Goal: Task Accomplishment & Management: Use online tool/utility

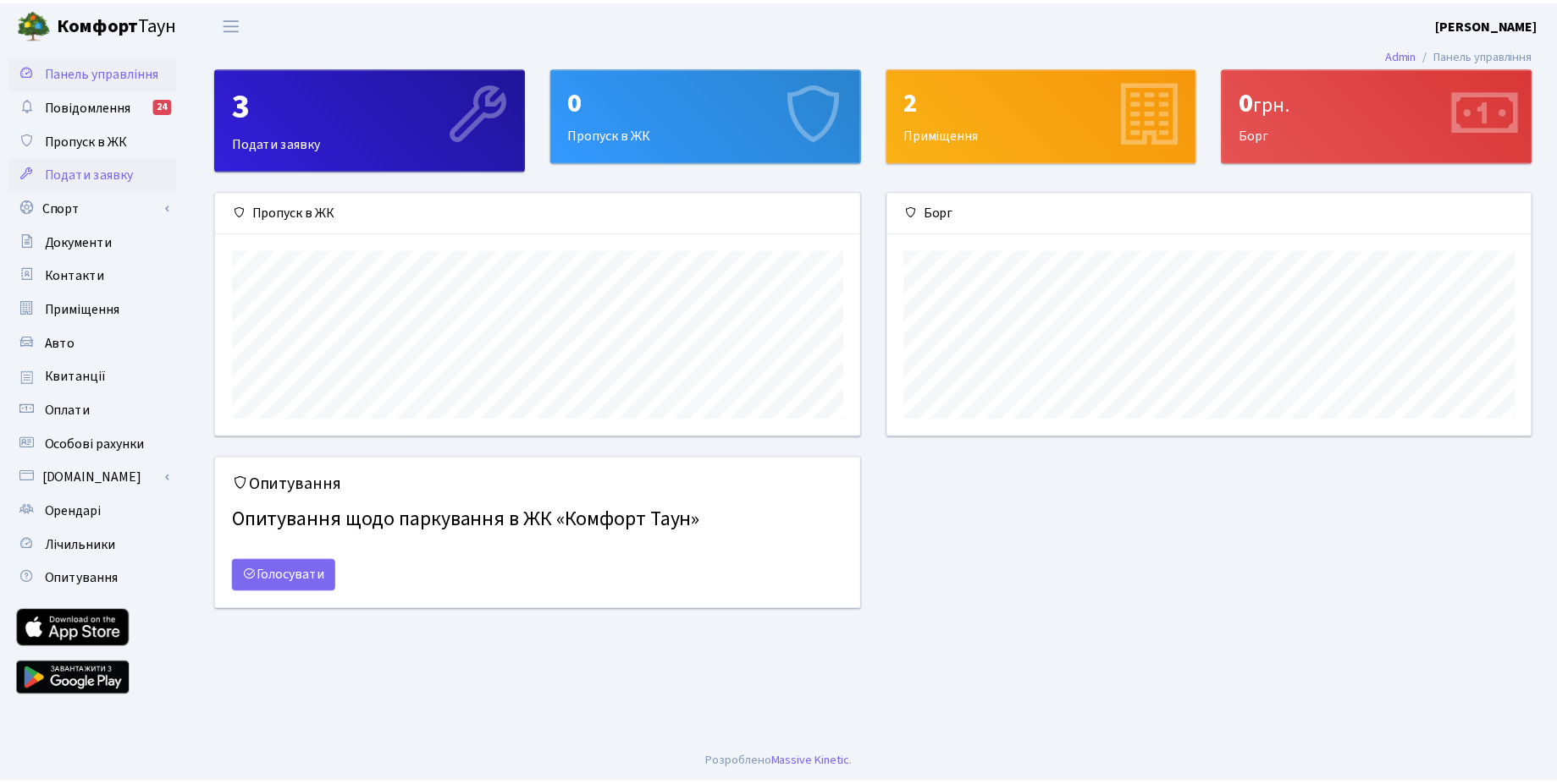
scroll to position [245, 649]
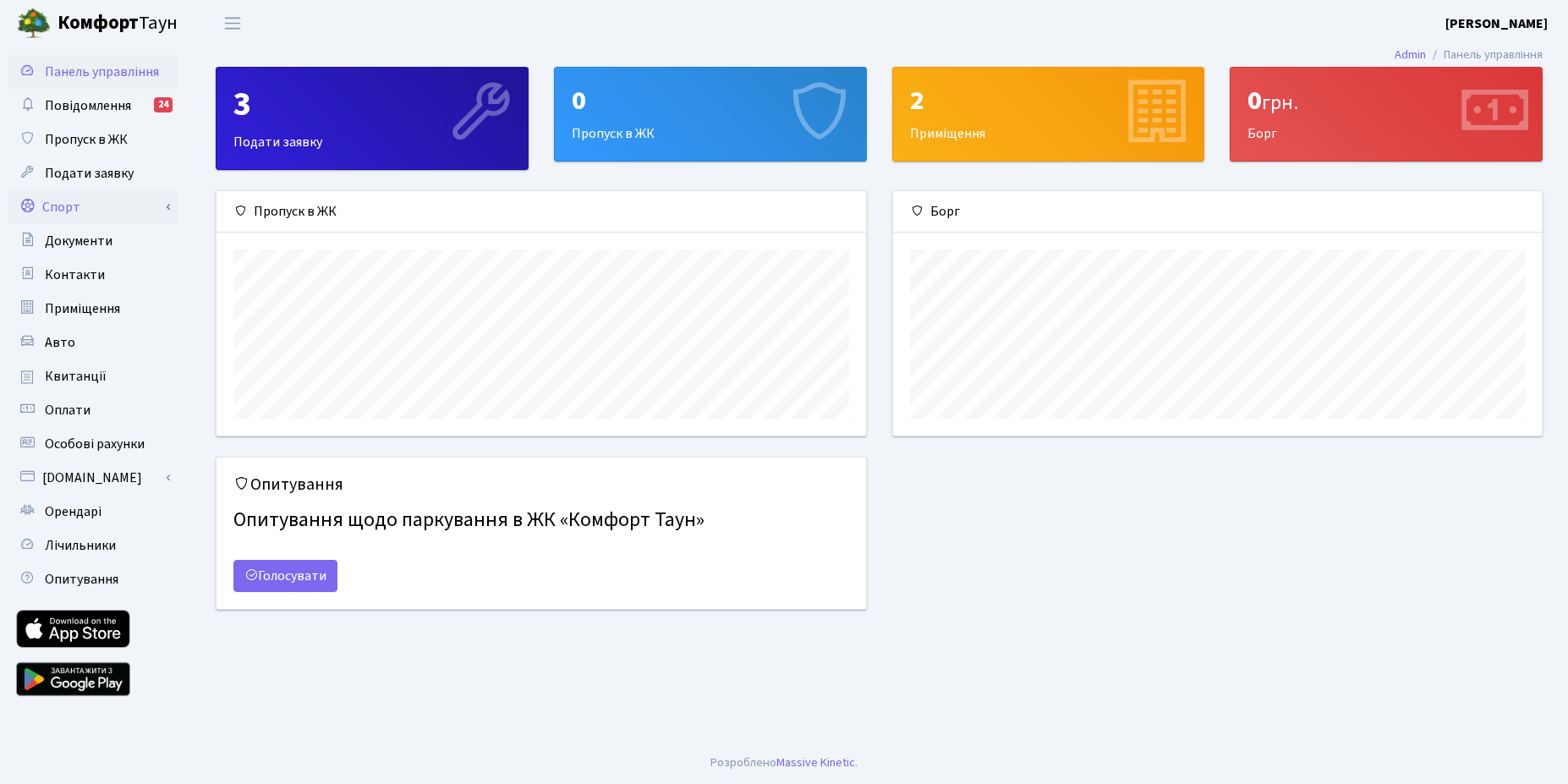
click at [74, 209] on link "Спорт" at bounding box center [93, 208] width 169 height 34
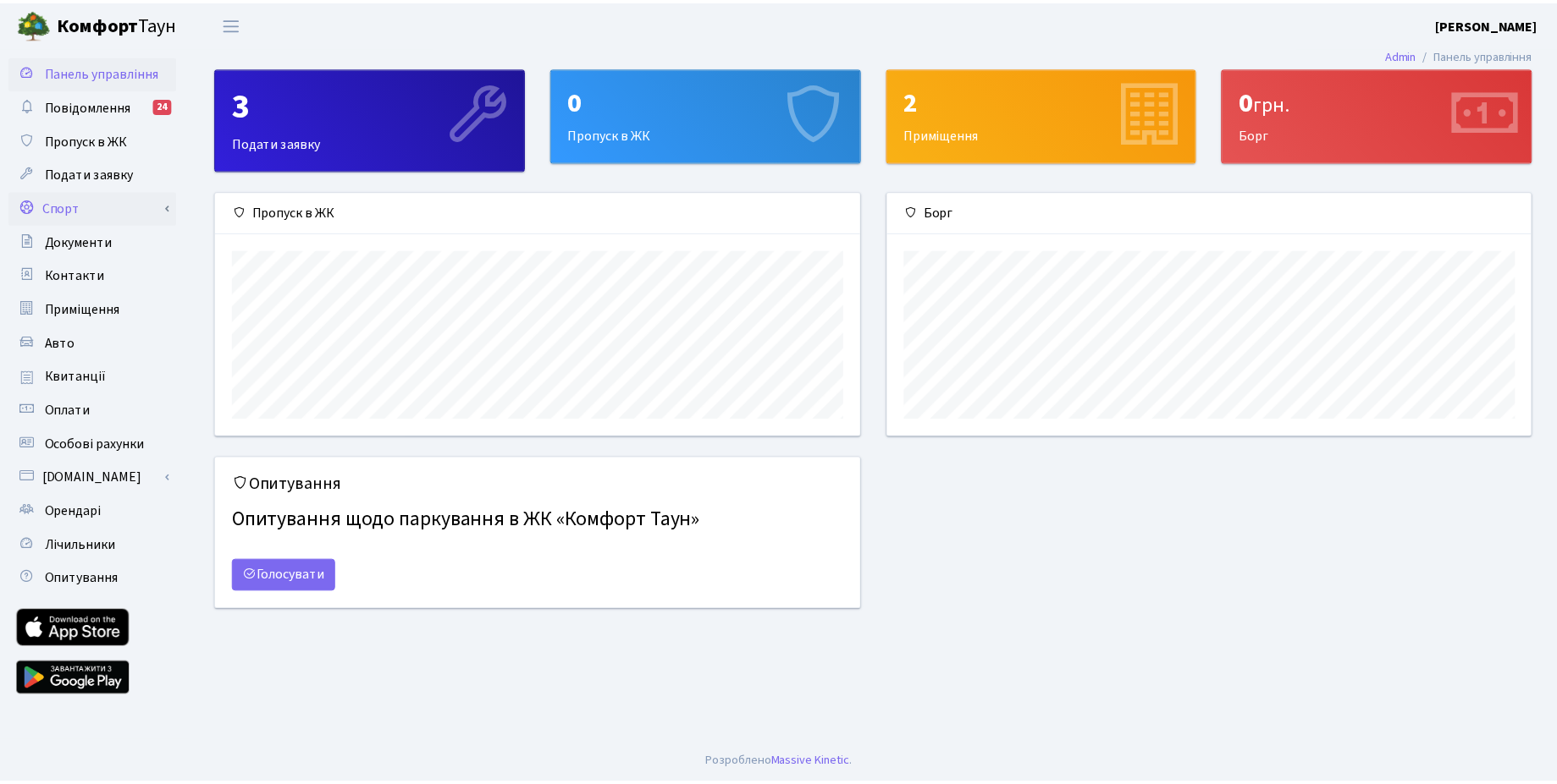
scroll to position [845894, 845876]
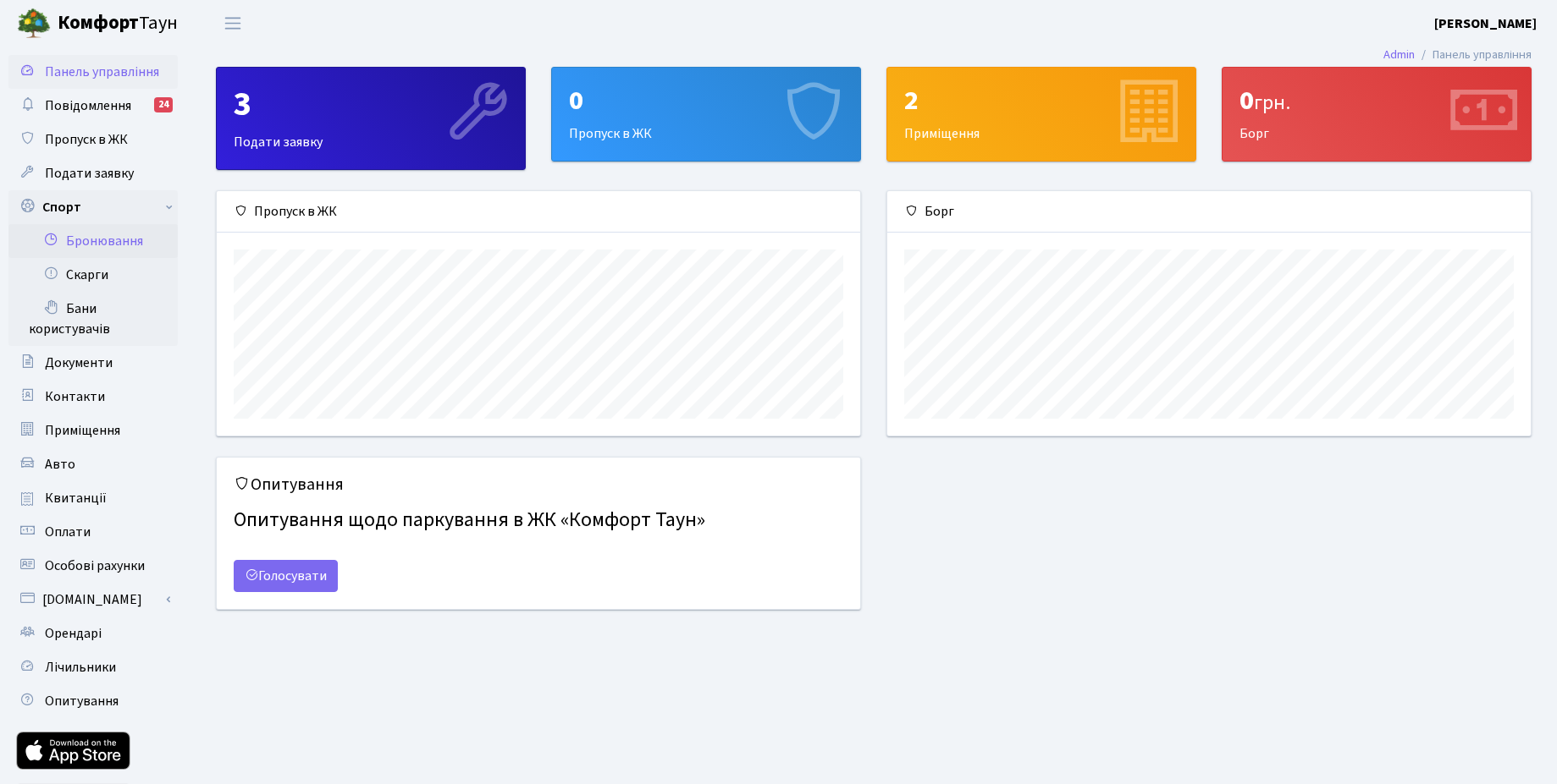
click at [92, 245] on link "Бронювання" at bounding box center [93, 241] width 169 height 34
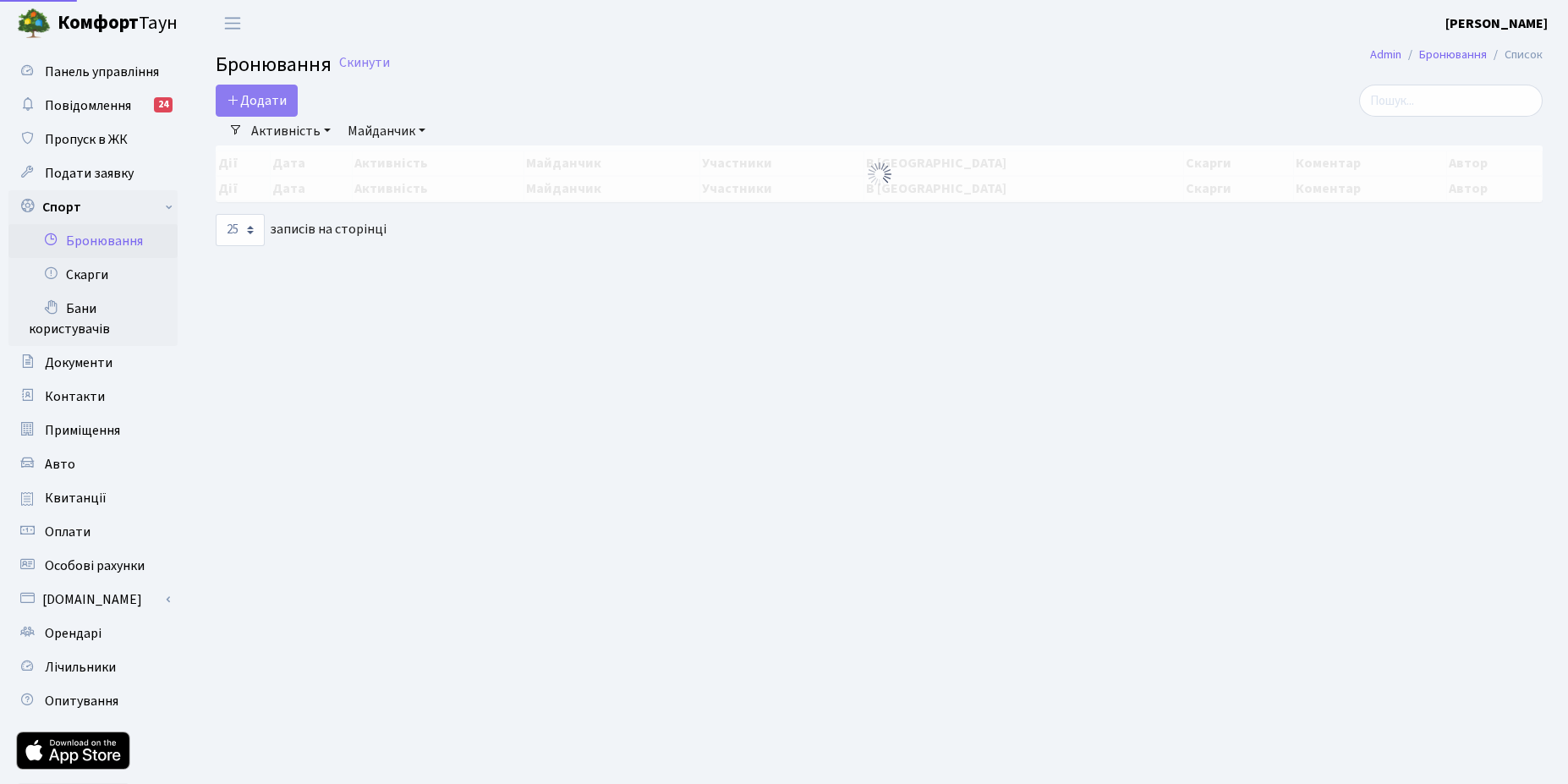
select select "25"
click at [257, 103] on button "Додати" at bounding box center [256, 101] width 82 height 32
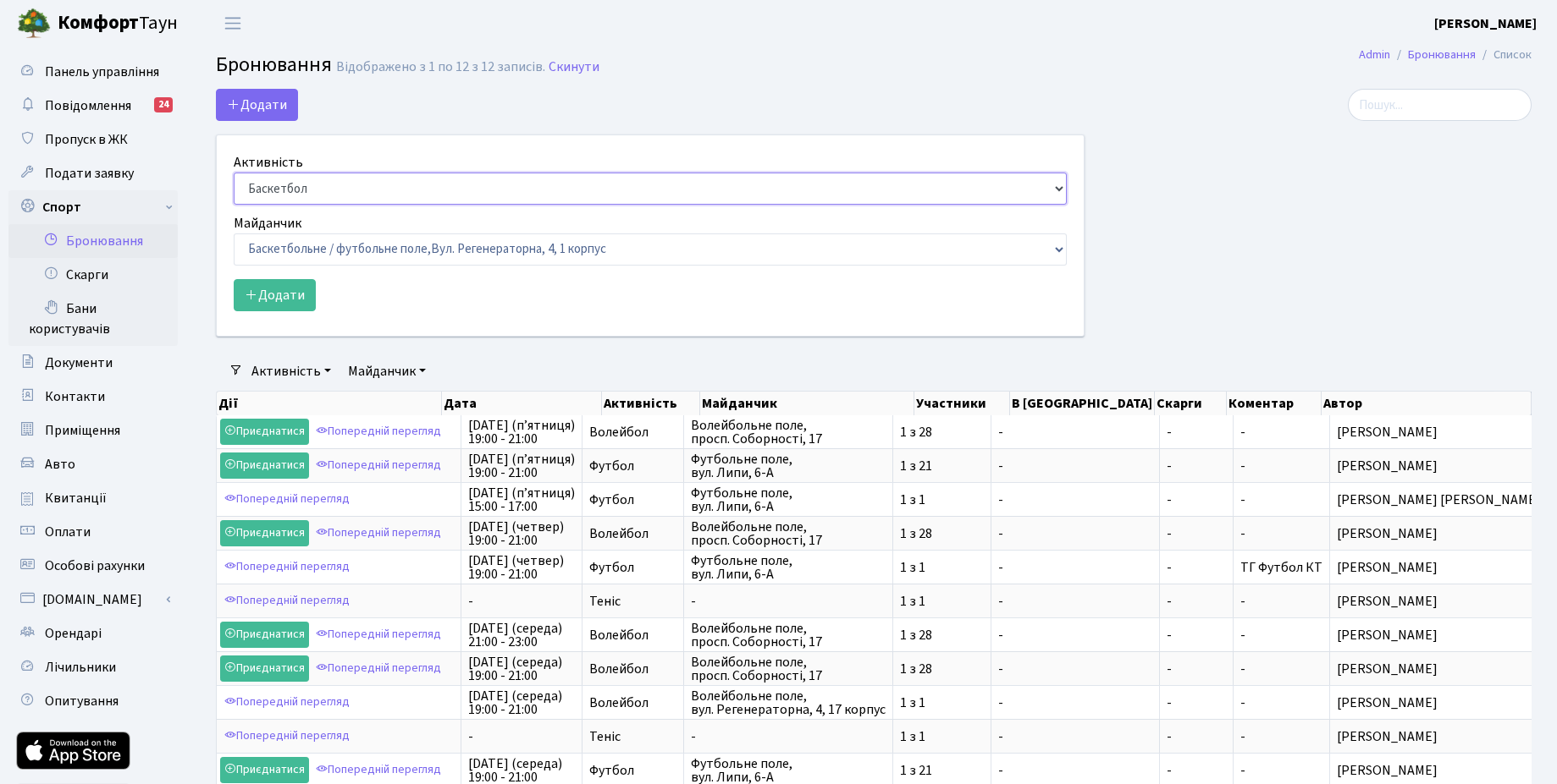
click at [233, 173] on select "Баскетбол Волейбол Йога Катання на роликах Настільний теніс Теніс Футбол Фітнес" at bounding box center [649, 189] width 833 height 32
drag, startPoint x: 324, startPoint y: 257, endPoint x: 491, endPoint y: 168, distance: 189.2
click at [491, 168] on form "Активність Баскетбол Волейбол Йога Катання на роликах Настільний теніс Теніс Фу…" at bounding box center [649, 231] width 833 height 159
click at [233, 173] on select "Баскетбол Волейбол Йога Катання на роликах Настільний теніс Теніс Футбол Фітнес" at bounding box center [649, 189] width 833 height 32
click at [415, 259] on select "Баскетбольне / футбольне поле, [GEOGRAPHIC_DATA]. [STREET_ADDRESS]. [STREET_ADD…" at bounding box center [649, 249] width 833 height 32
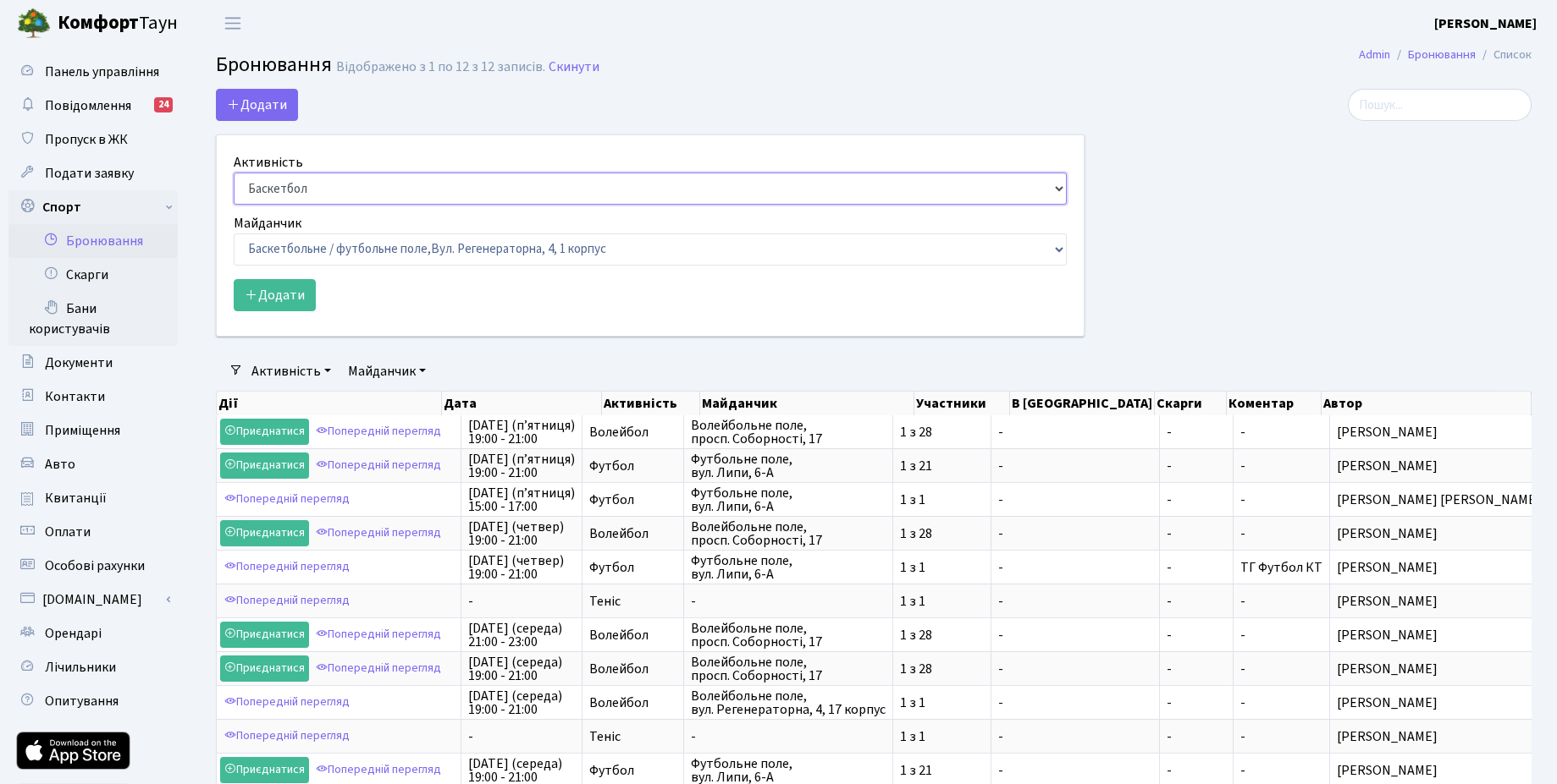
select select "4"
click at [233, 173] on select "Баскетбол Волейбол Йога Катання на роликах Настільний теніс [PERSON_NAME] Фітнес" at bounding box center [649, 189] width 833 height 32
drag, startPoint x: 450, startPoint y: 177, endPoint x: 447, endPoint y: 207, distance: 30.1
click at [450, 177] on select "Баскетбол Волейбол Йога Катання на роликах Настільний теніс [PERSON_NAME] Фітнес" at bounding box center [649, 189] width 833 height 32
click at [447, 242] on select "Баскетбольне / футбольне поле, Вул. Регенераторна, 4, 1 корпус Баскетбольне пол…" at bounding box center [649, 249] width 833 height 32
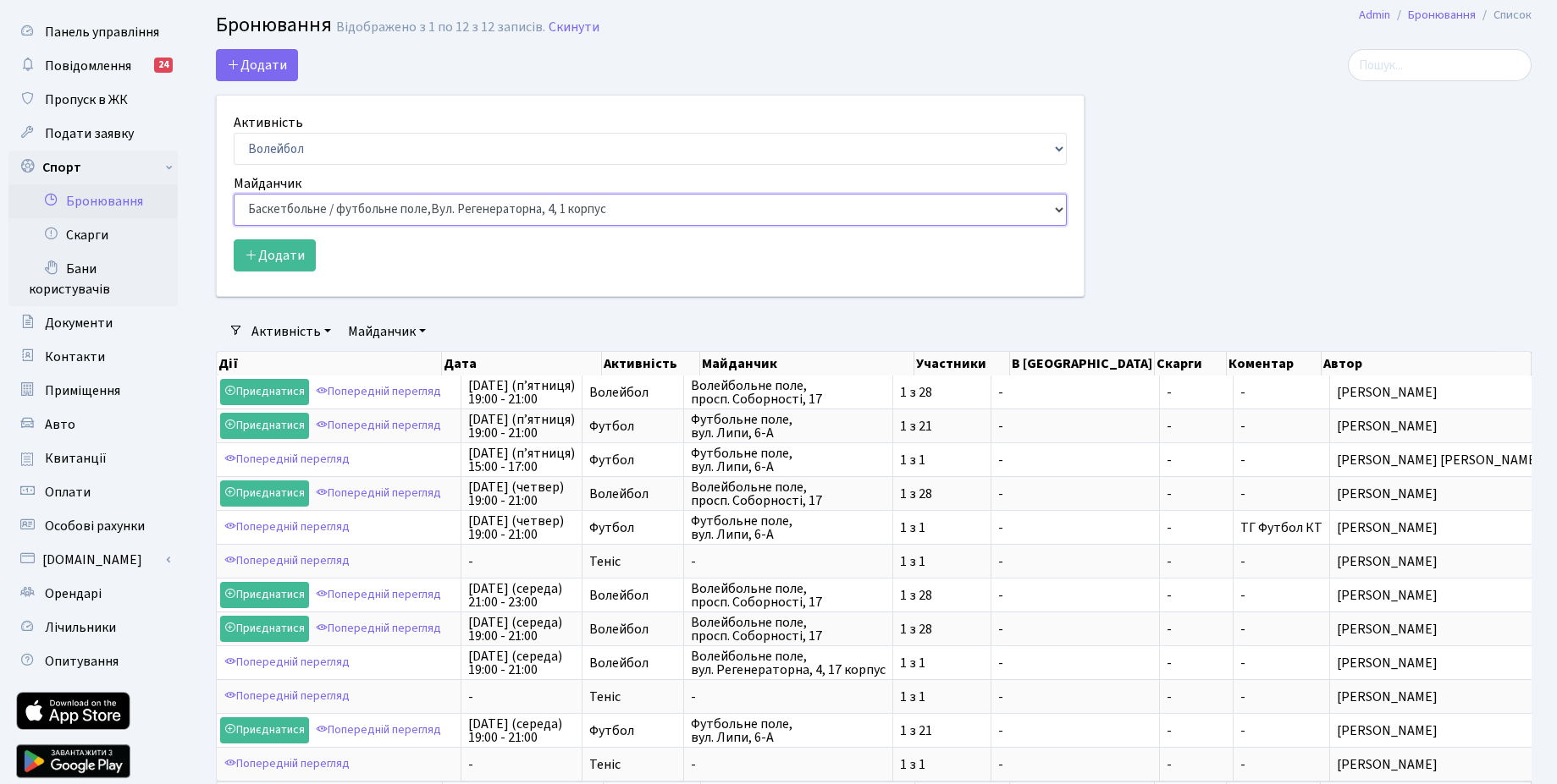
scroll to position [151, 0]
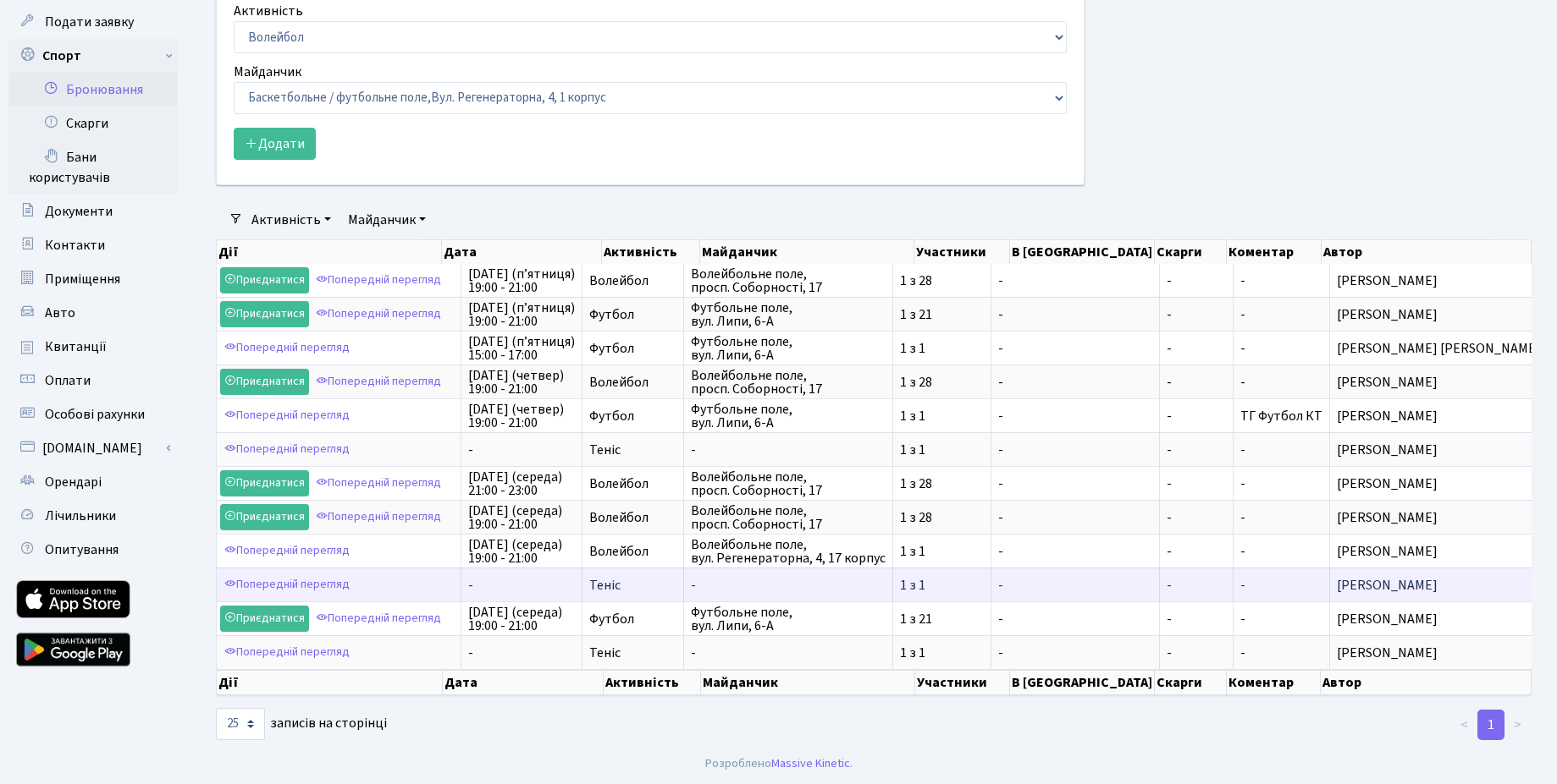
click at [674, 582] on span "Теніс" at bounding box center [632, 585] width 87 height 14
click at [665, 586] on span "Теніс" at bounding box center [632, 585] width 87 height 14
click at [330, 586] on link "Попередній перегляд" at bounding box center [286, 584] width 134 height 26
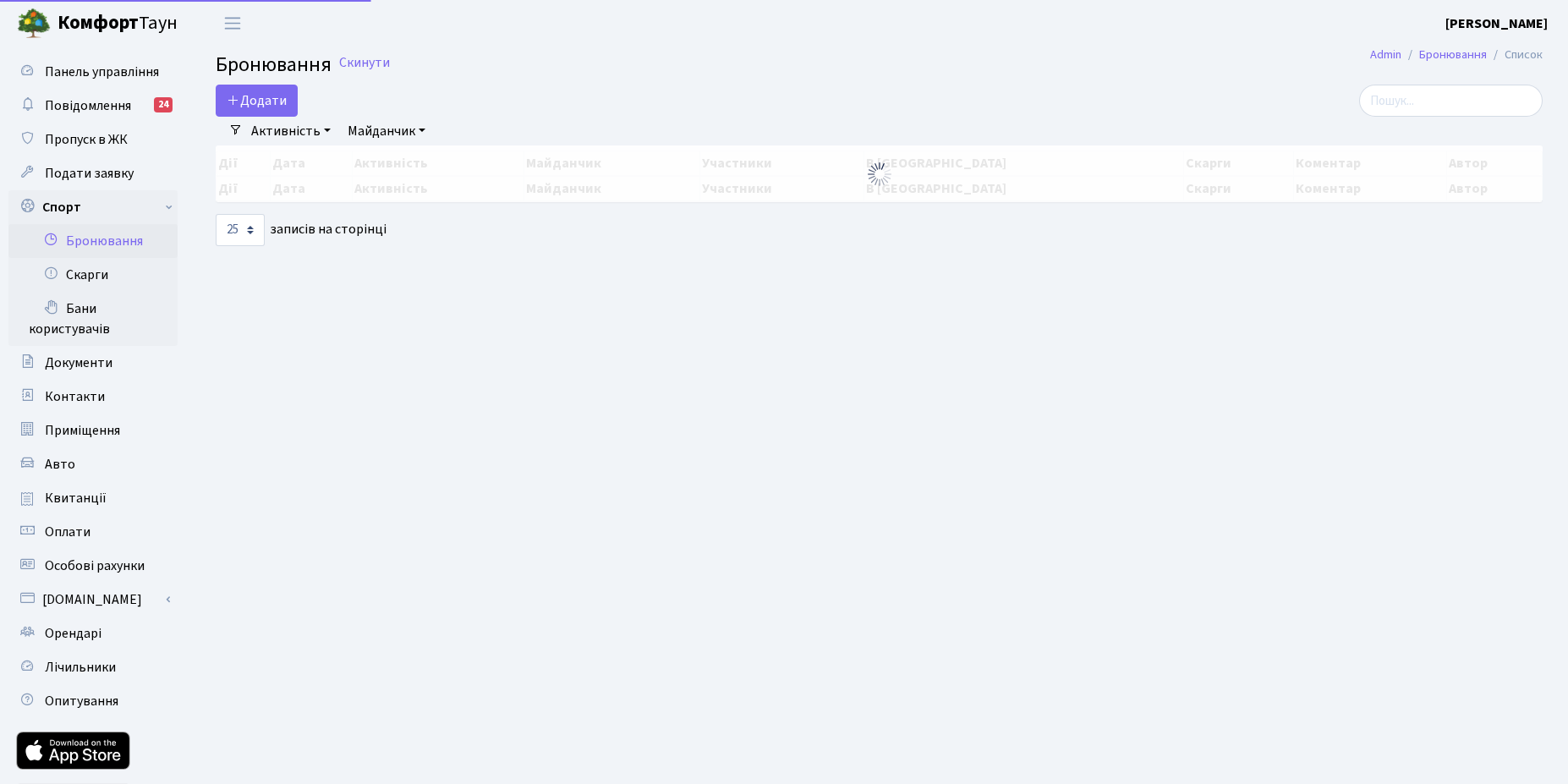
select select "25"
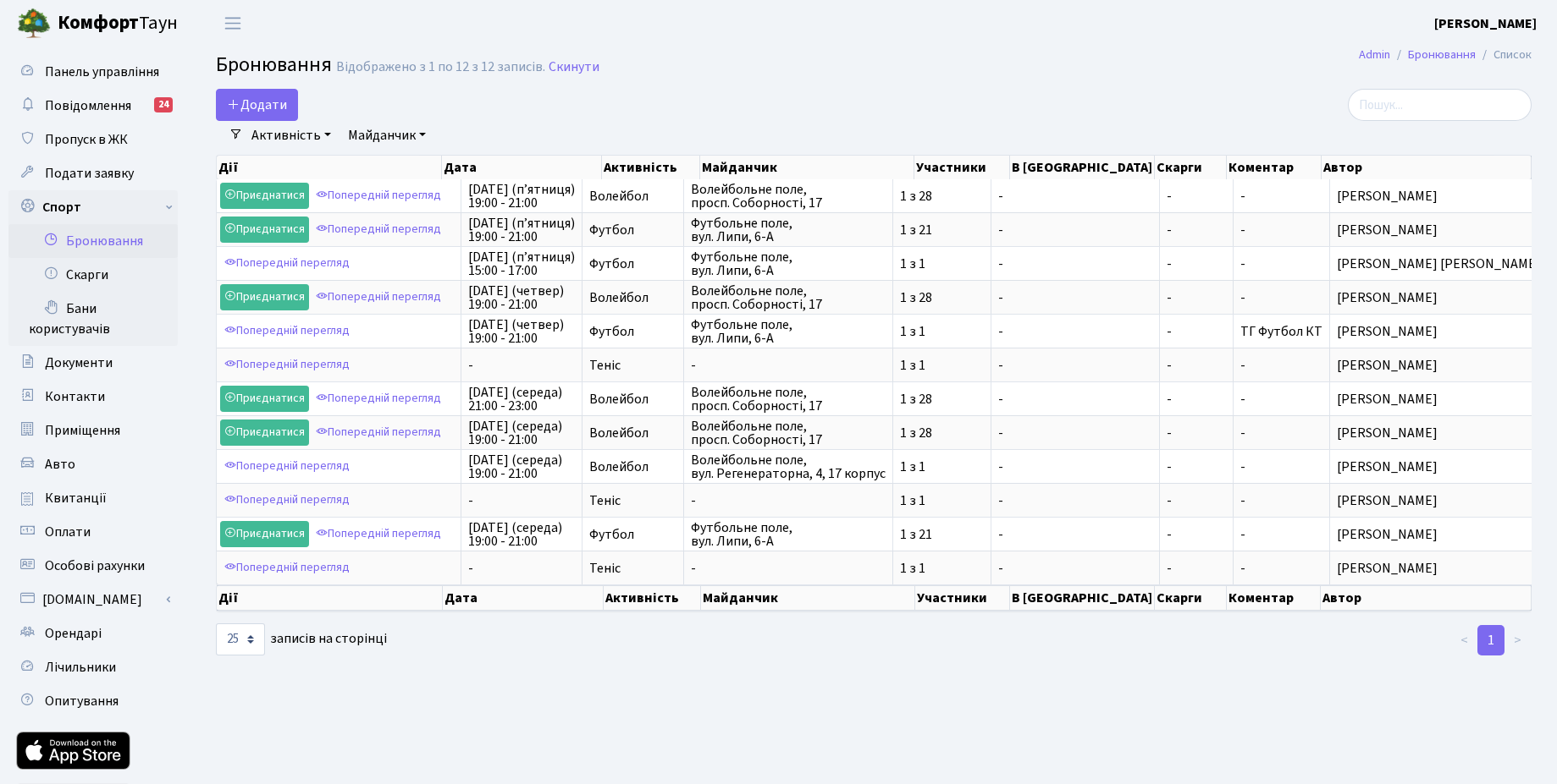
click at [94, 250] on link "Бронювання" at bounding box center [93, 241] width 169 height 34
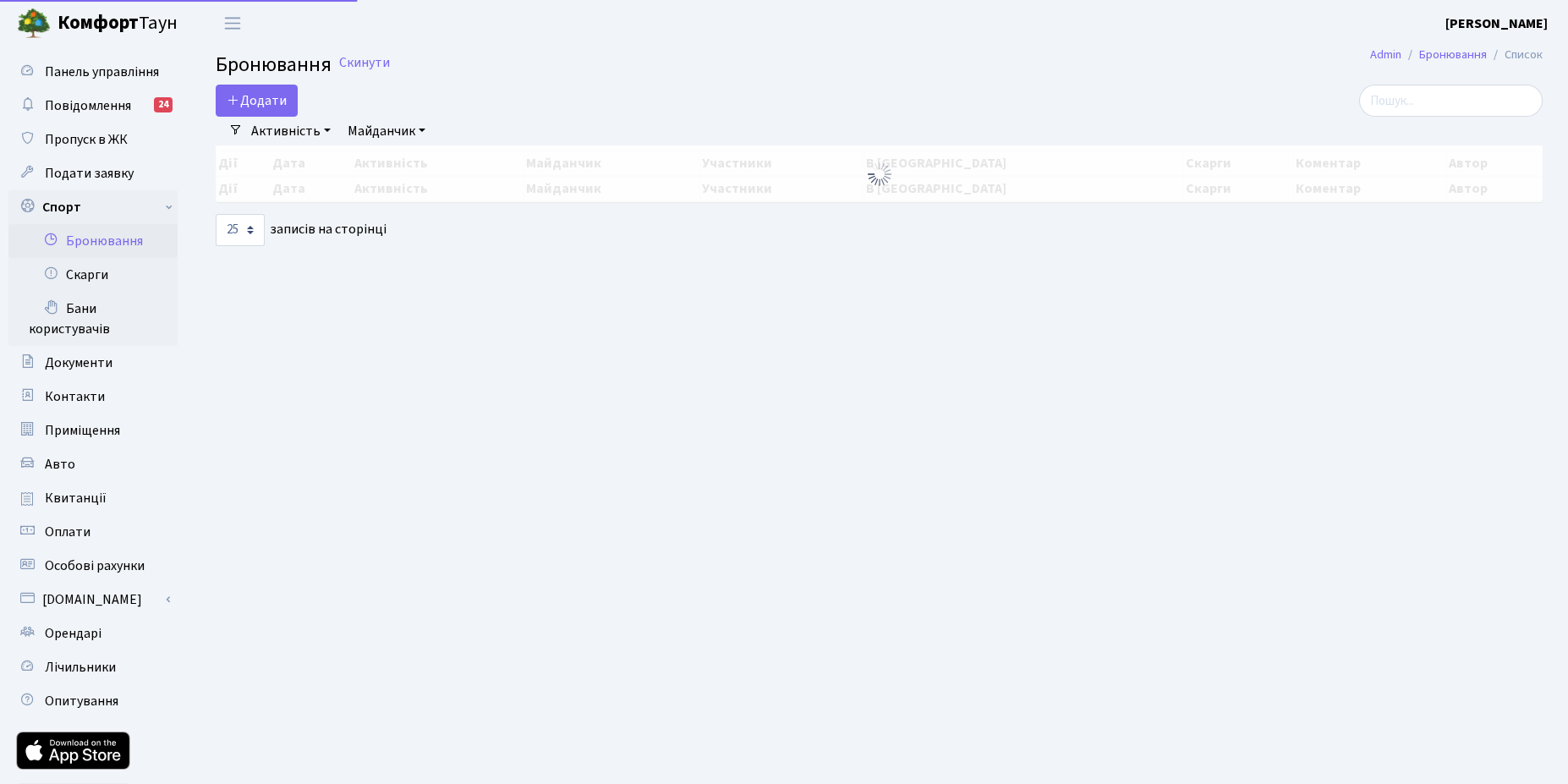
select select "25"
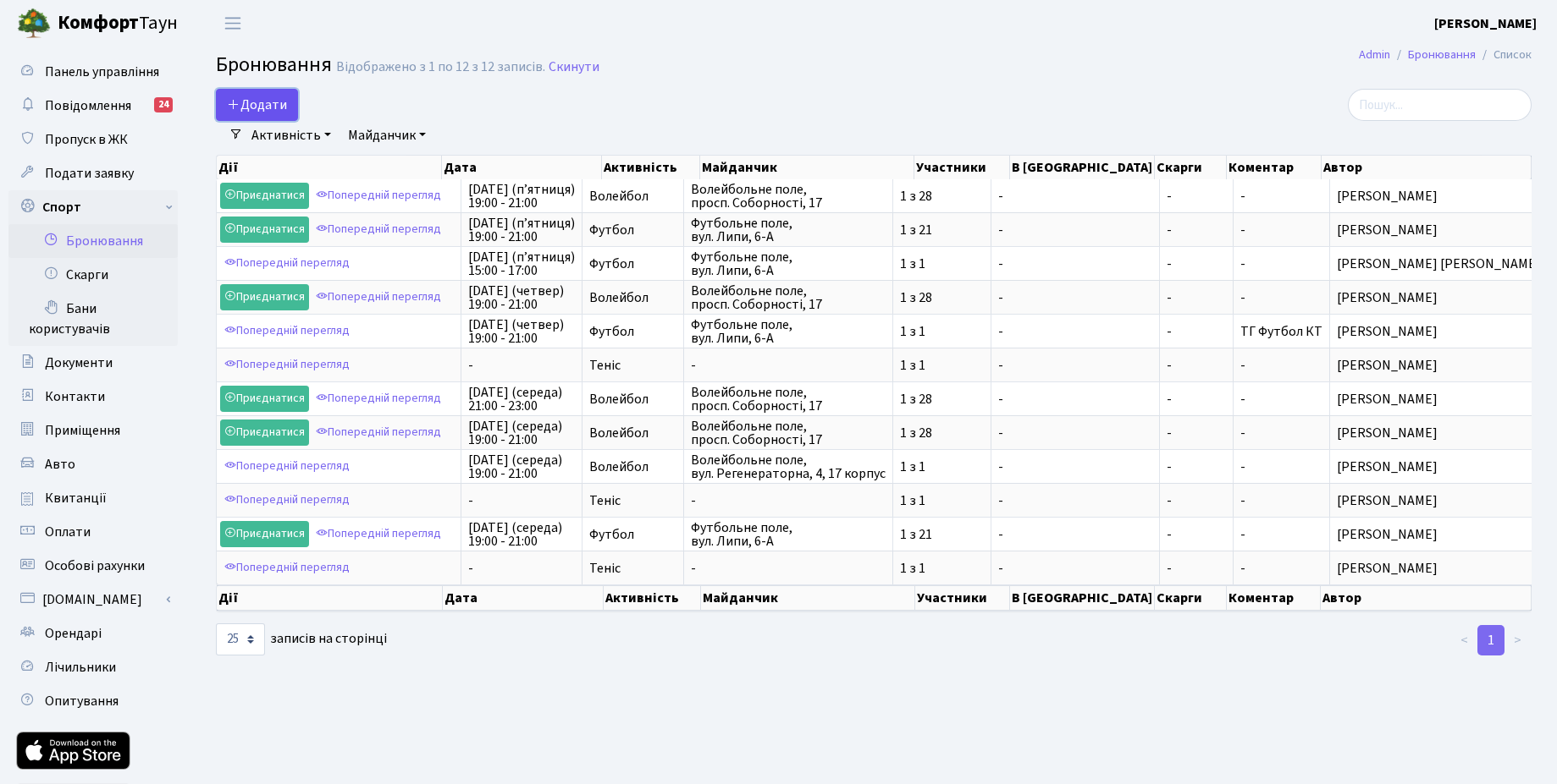
click at [238, 113] on button "Додати" at bounding box center [257, 105] width 82 height 32
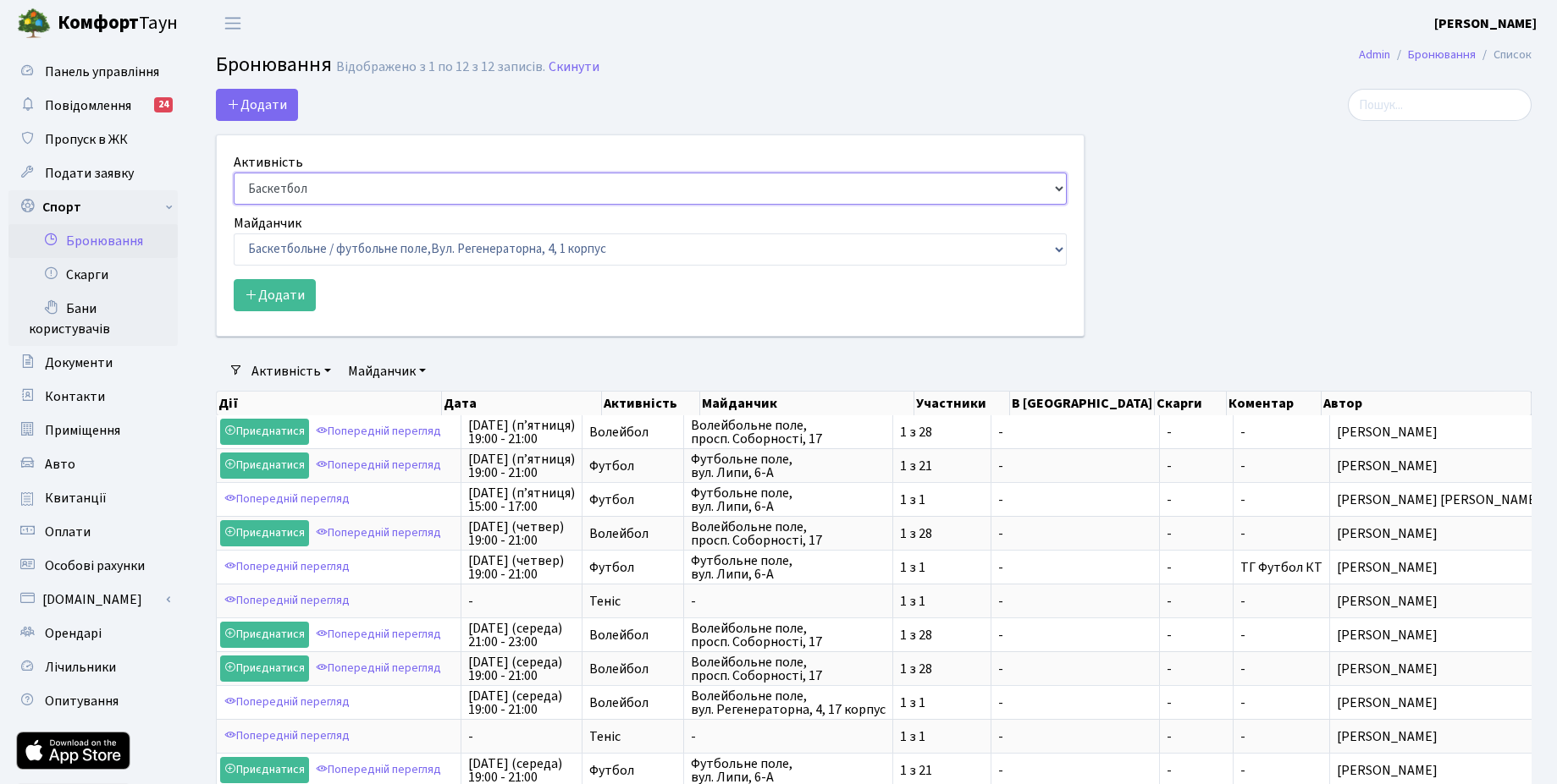
select select "1"
click at [233, 173] on select "Баскетбол Волейбол Йога Катання на роликах Настільний теніс [PERSON_NAME] Фітнес" at bounding box center [649, 189] width 833 height 32
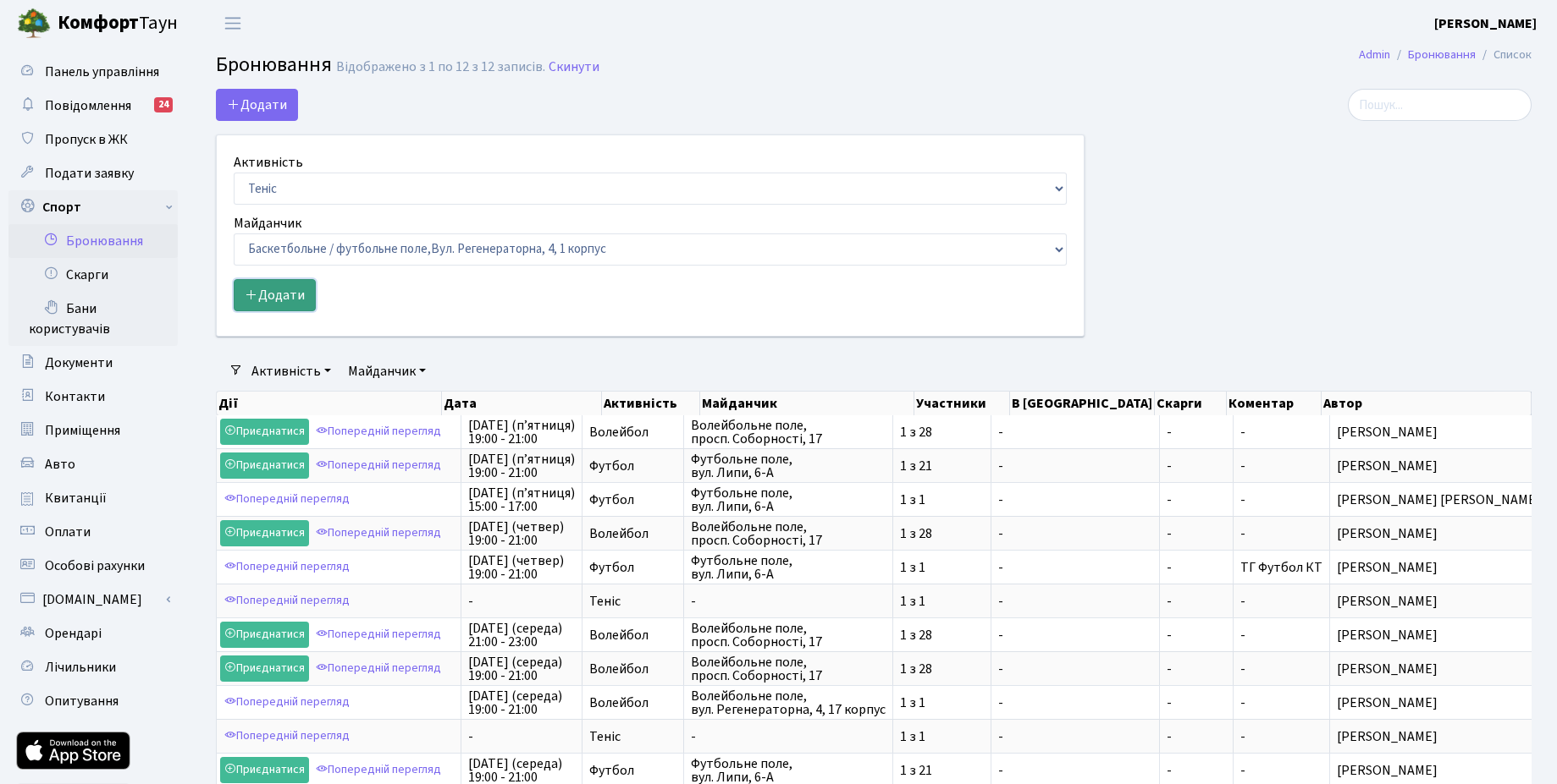
click at [278, 300] on button "Додати" at bounding box center [274, 295] width 82 height 32
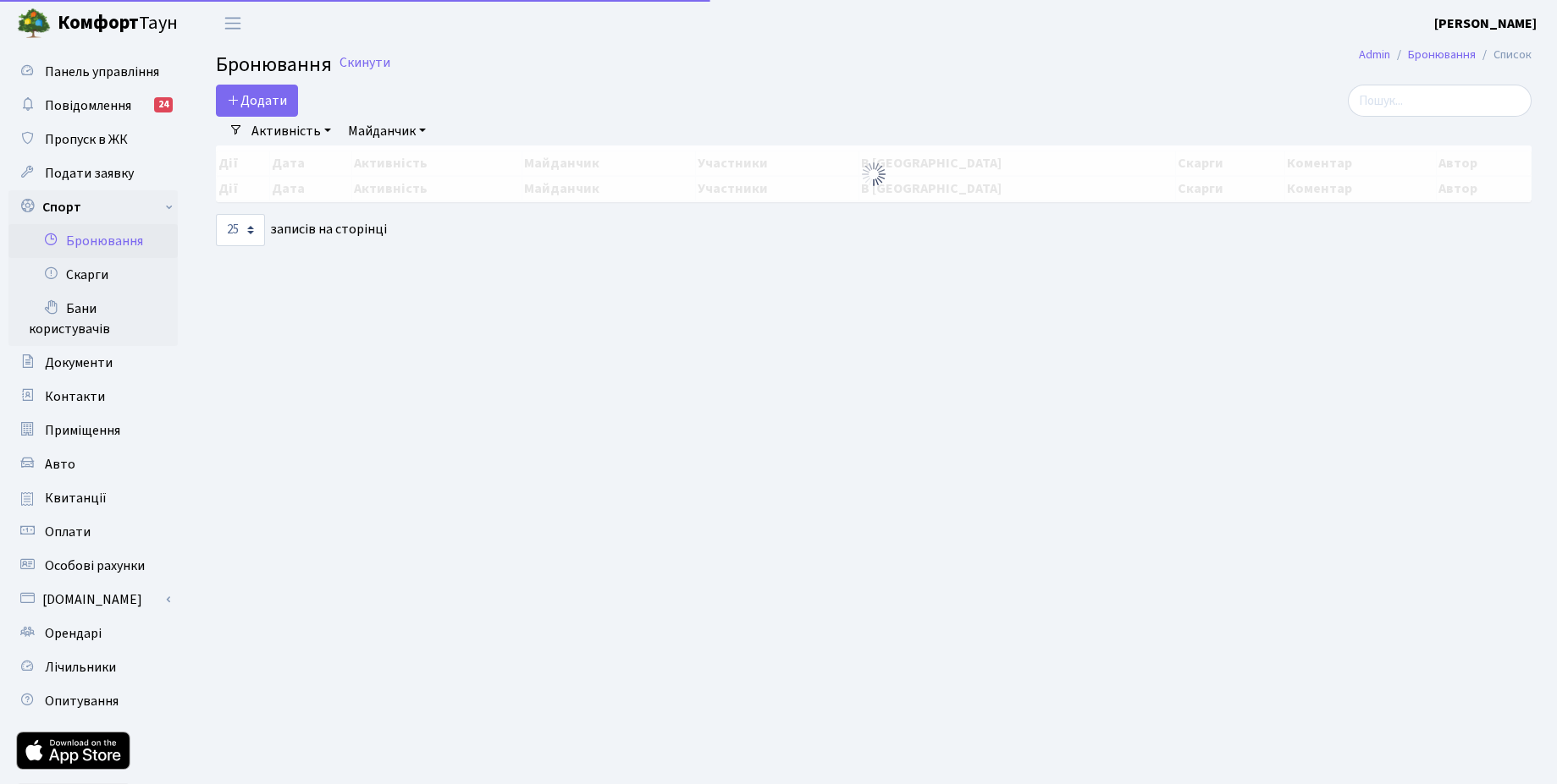
select select "25"
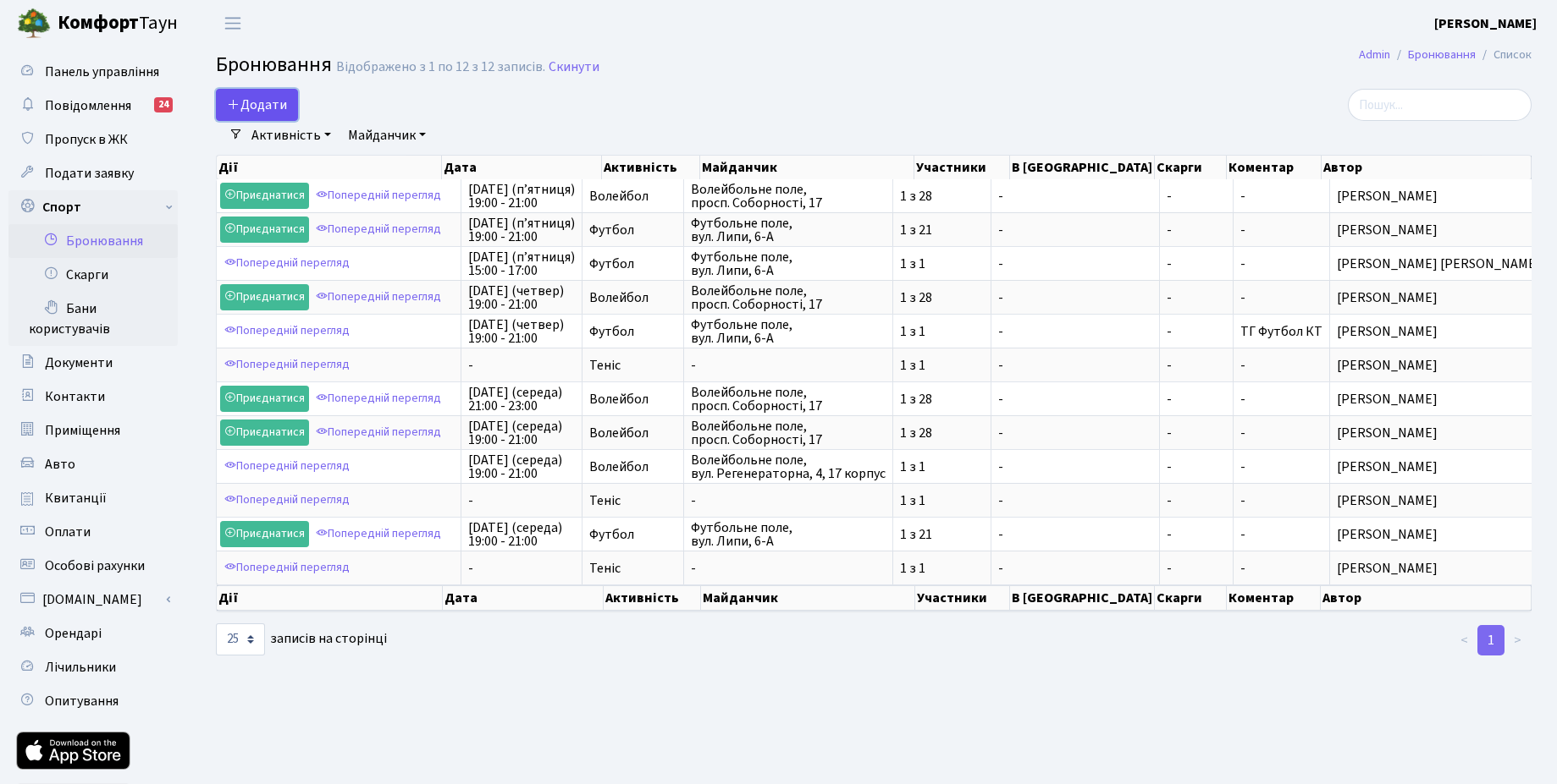
click at [275, 98] on button "Додати" at bounding box center [257, 105] width 82 height 32
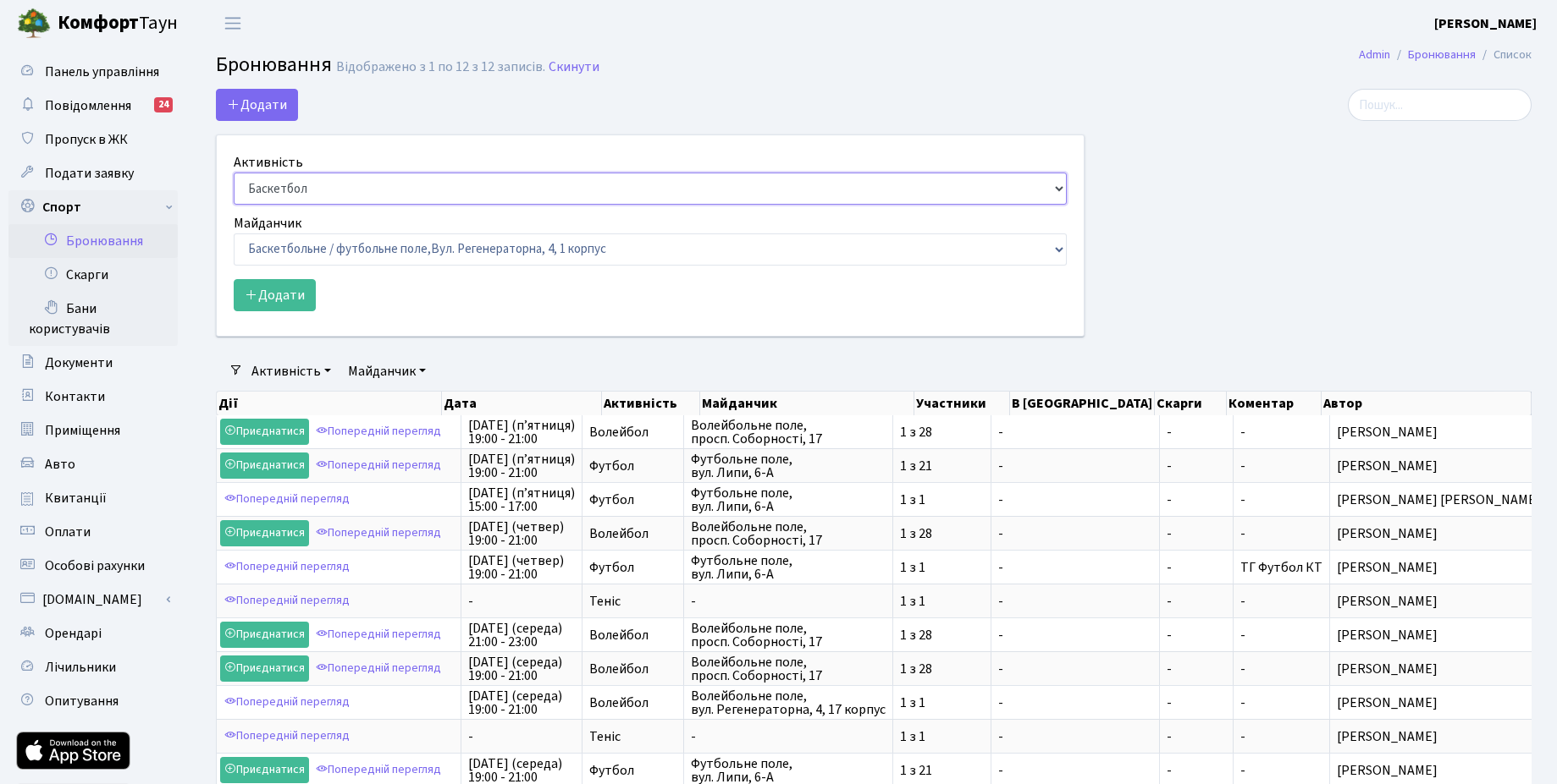
select select "1"
click at [233, 173] on select "Баскетбол Волейбол Йога Катання на роликах Настільний теніс [PERSON_NAME] Фітнес" at bounding box center [649, 189] width 833 height 32
drag, startPoint x: 673, startPoint y: 242, endPoint x: 1452, endPoint y: 217, distance: 779.4
click at [1452, 217] on div "Додати Активність Баскетбол Волейбол Йога Катання на роликах Настільний теніс Т…" at bounding box center [874, 223] width 1341 height 268
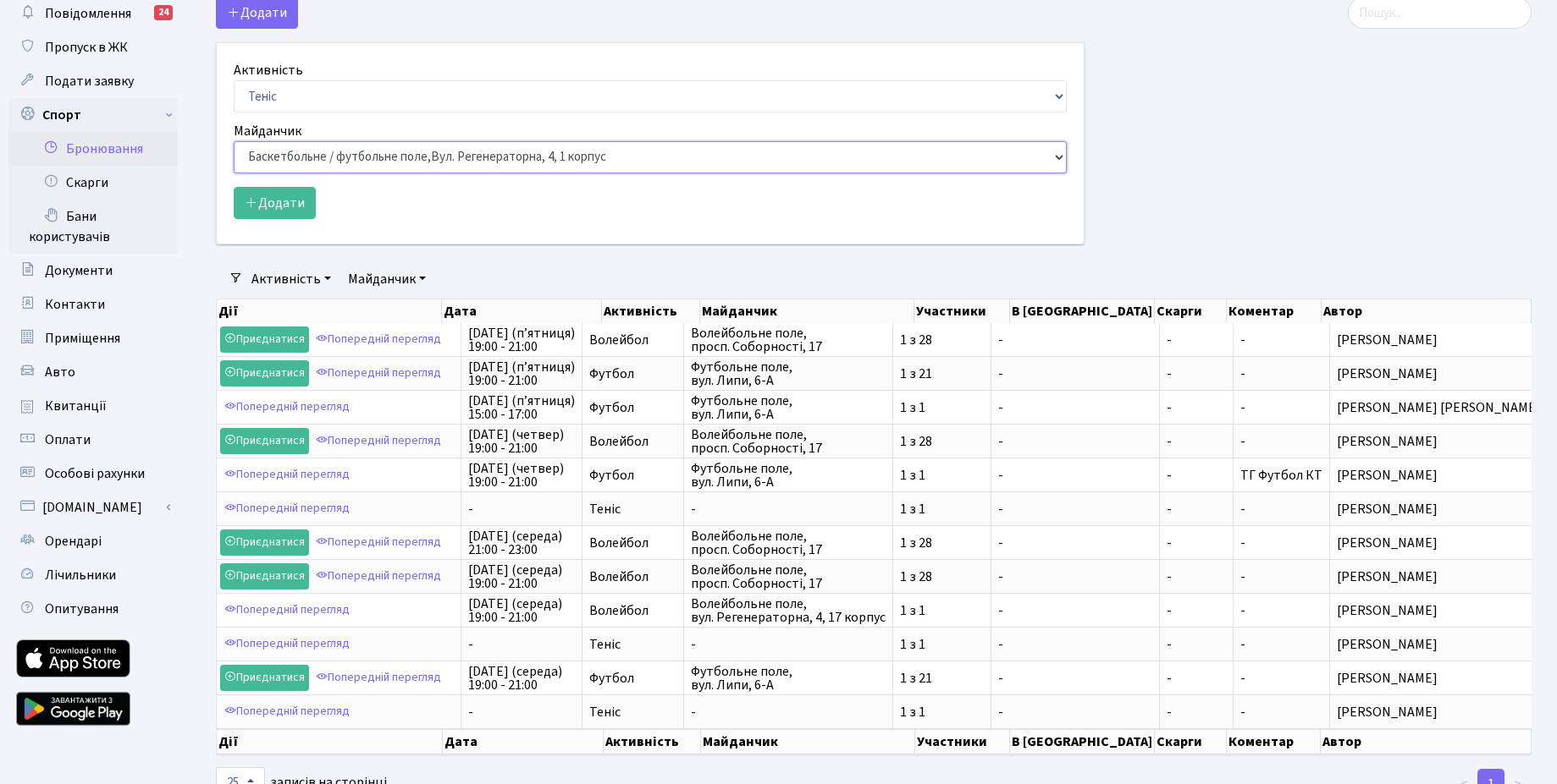
scroll to position [102, 0]
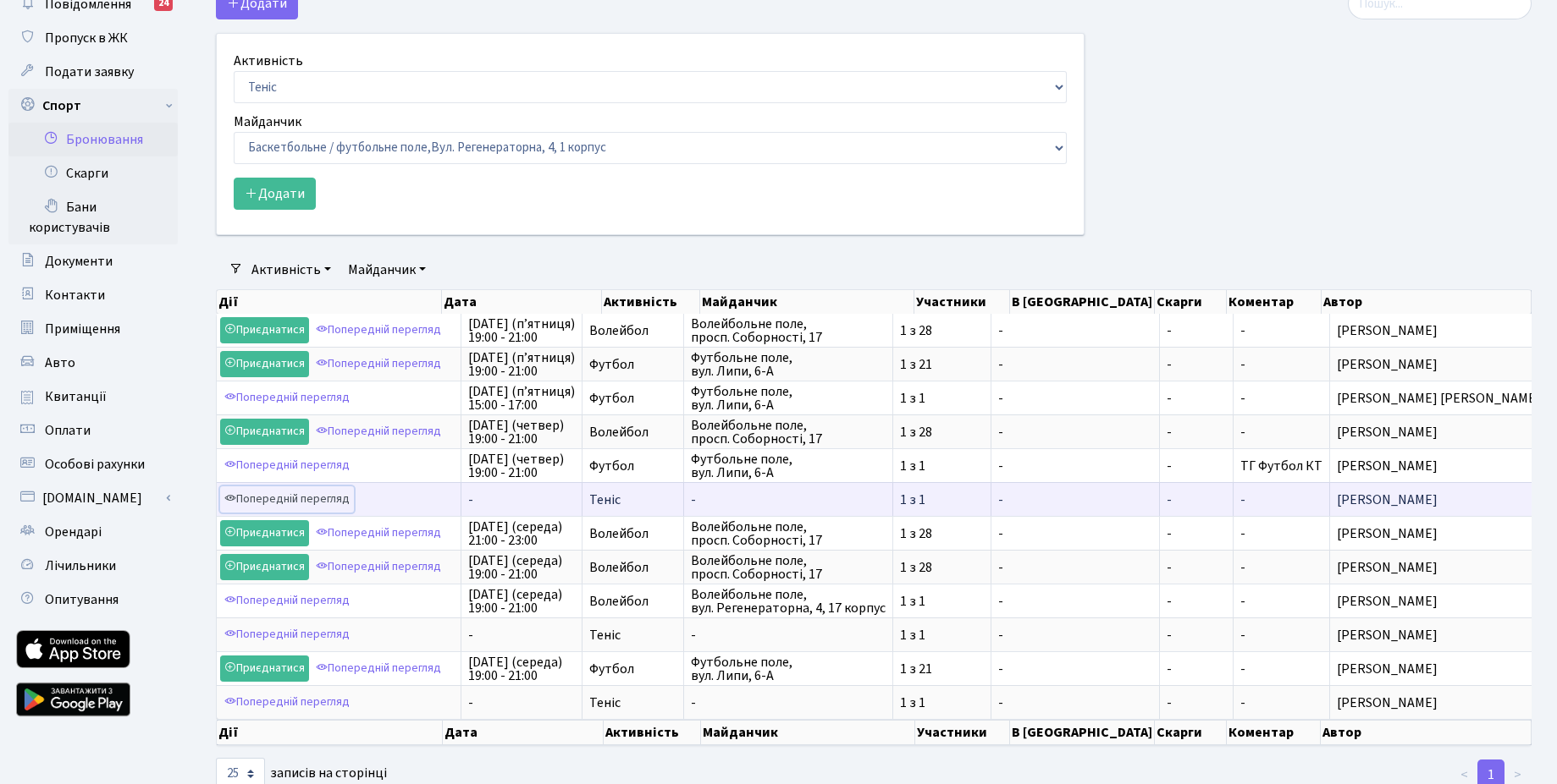
click at [342, 502] on link "Попередній перегляд" at bounding box center [286, 500] width 134 height 26
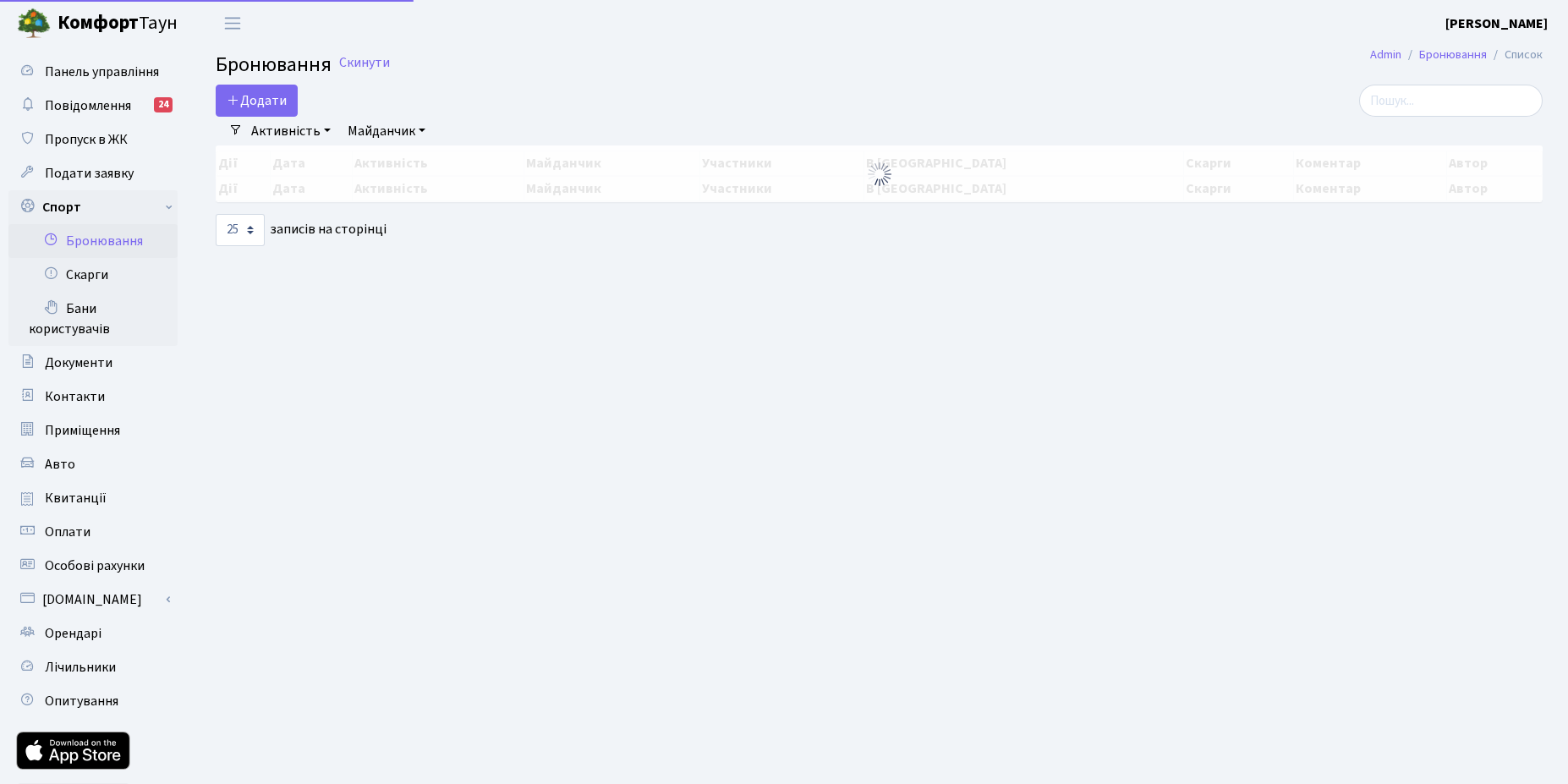
select select "25"
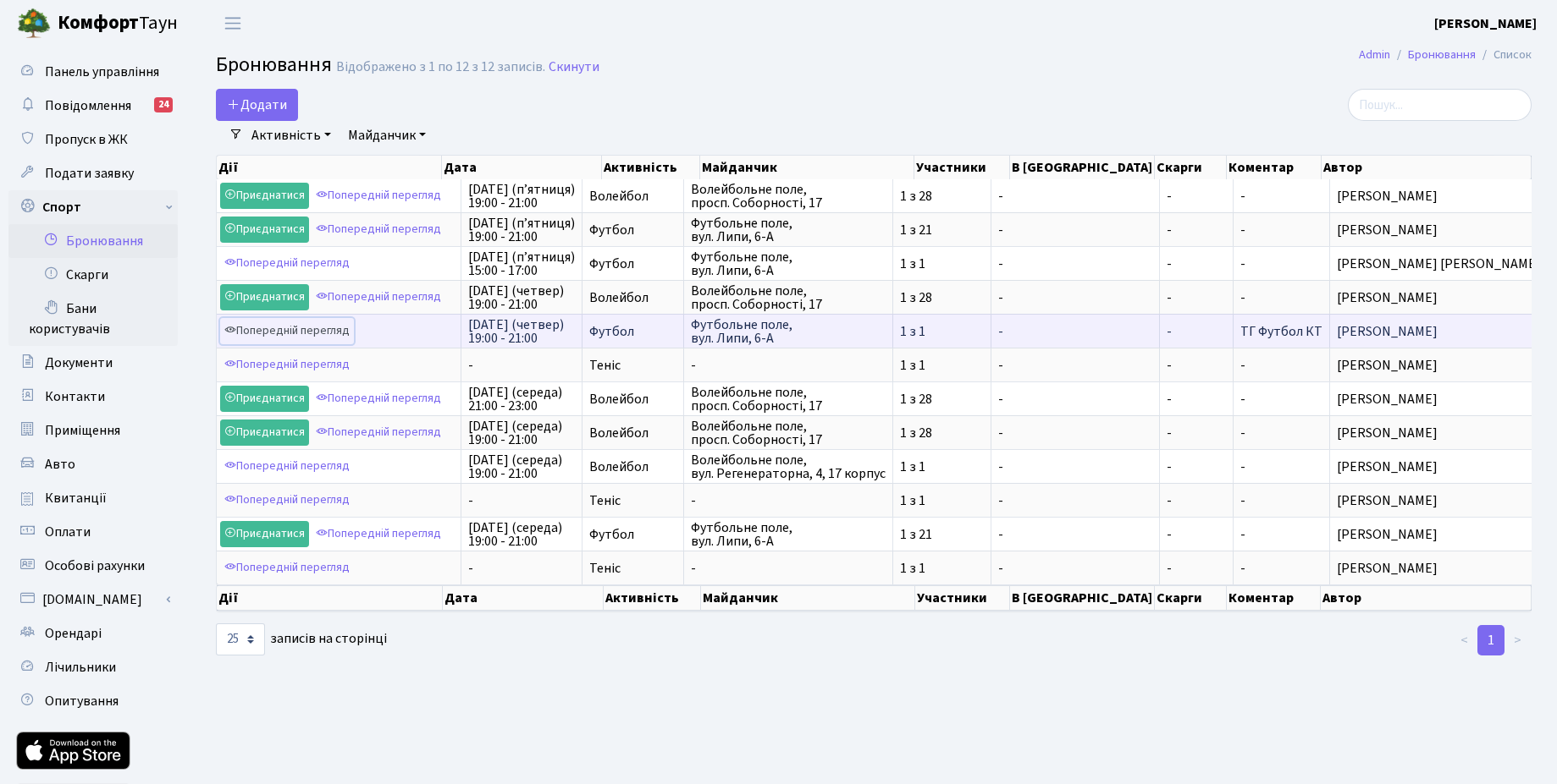
click at [284, 329] on link "Попередній перегляд" at bounding box center [286, 330] width 134 height 26
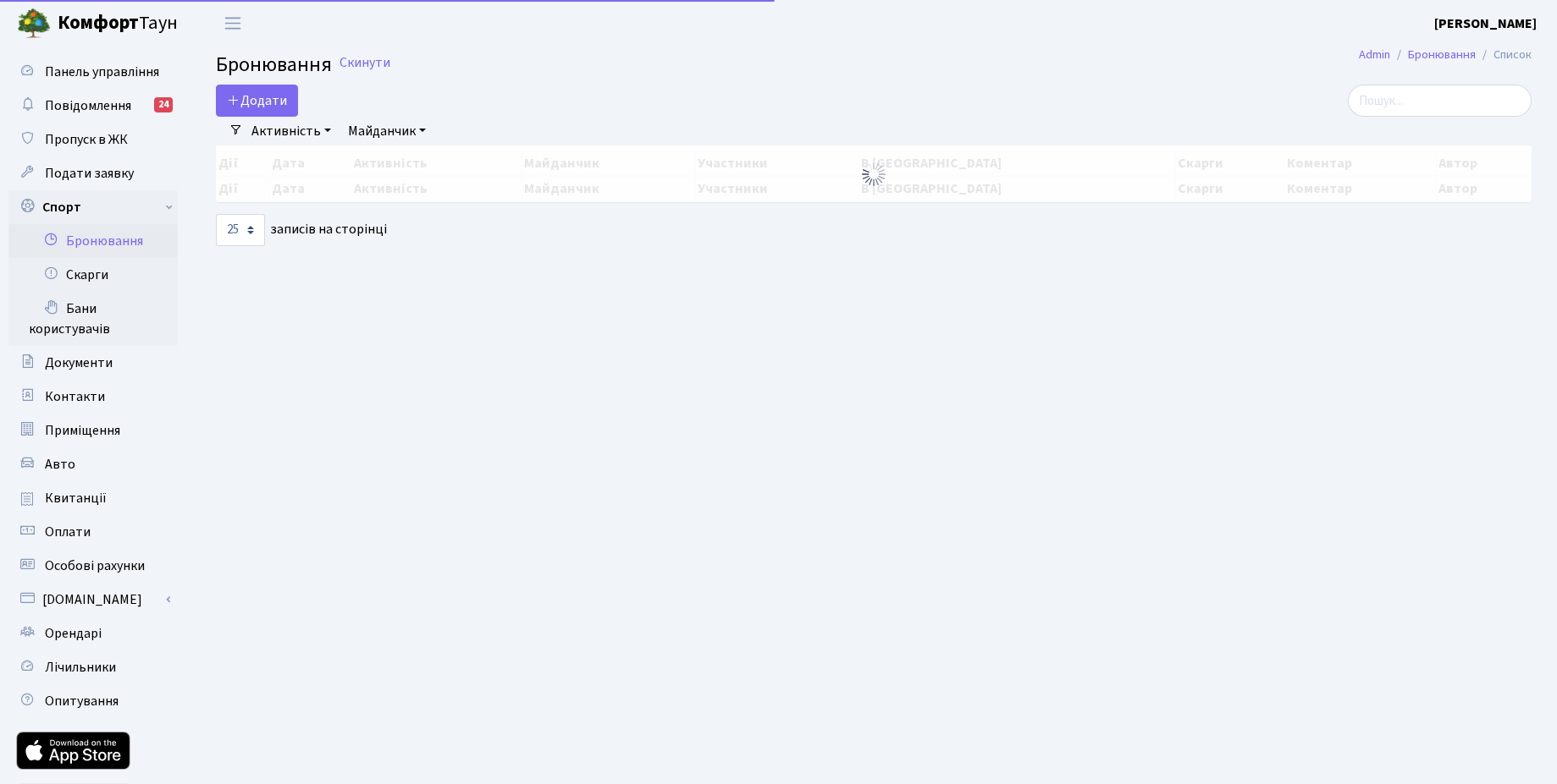
select select "25"
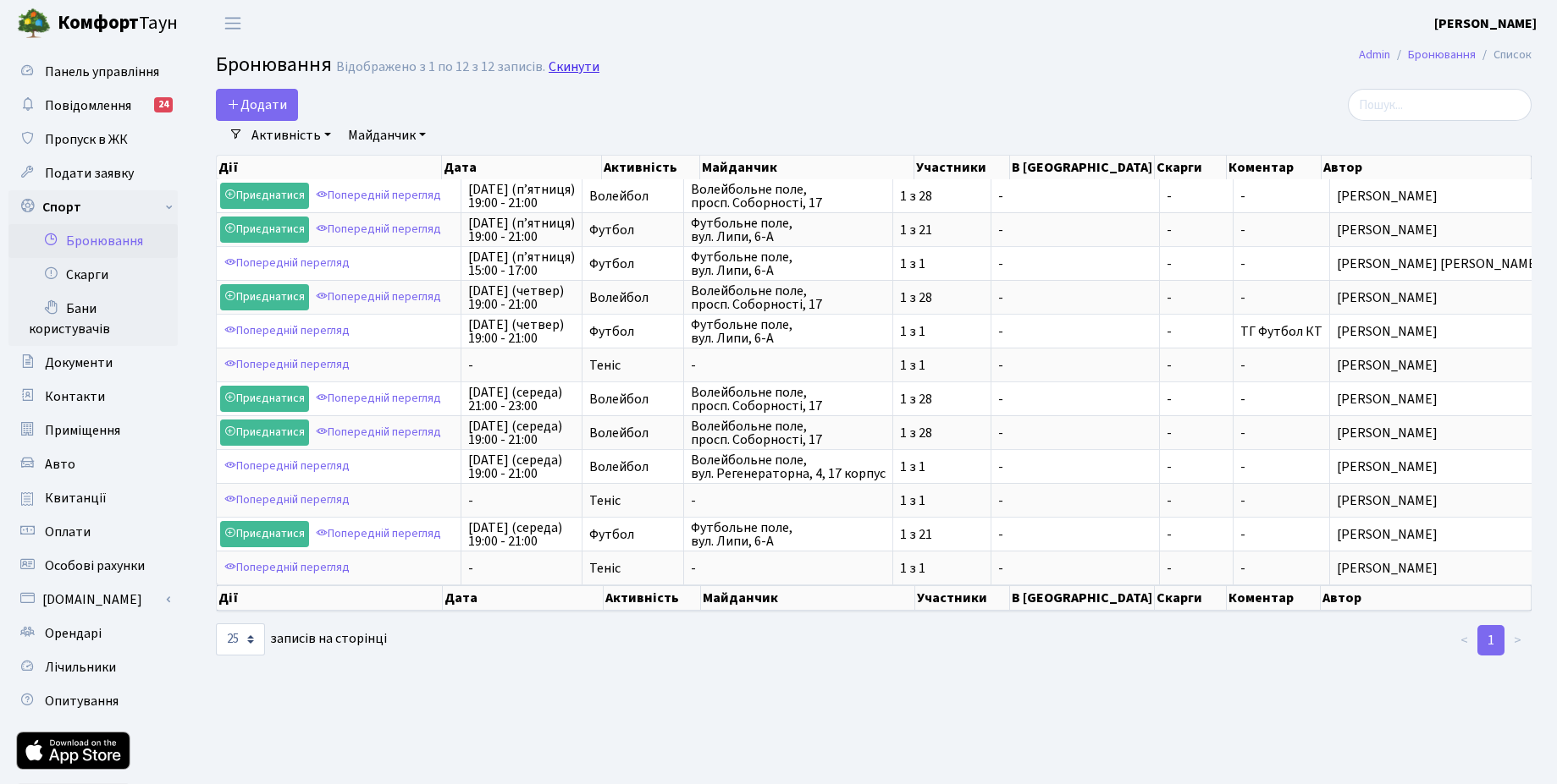
click at [576, 71] on link "Скинути" at bounding box center [574, 68] width 50 height 16
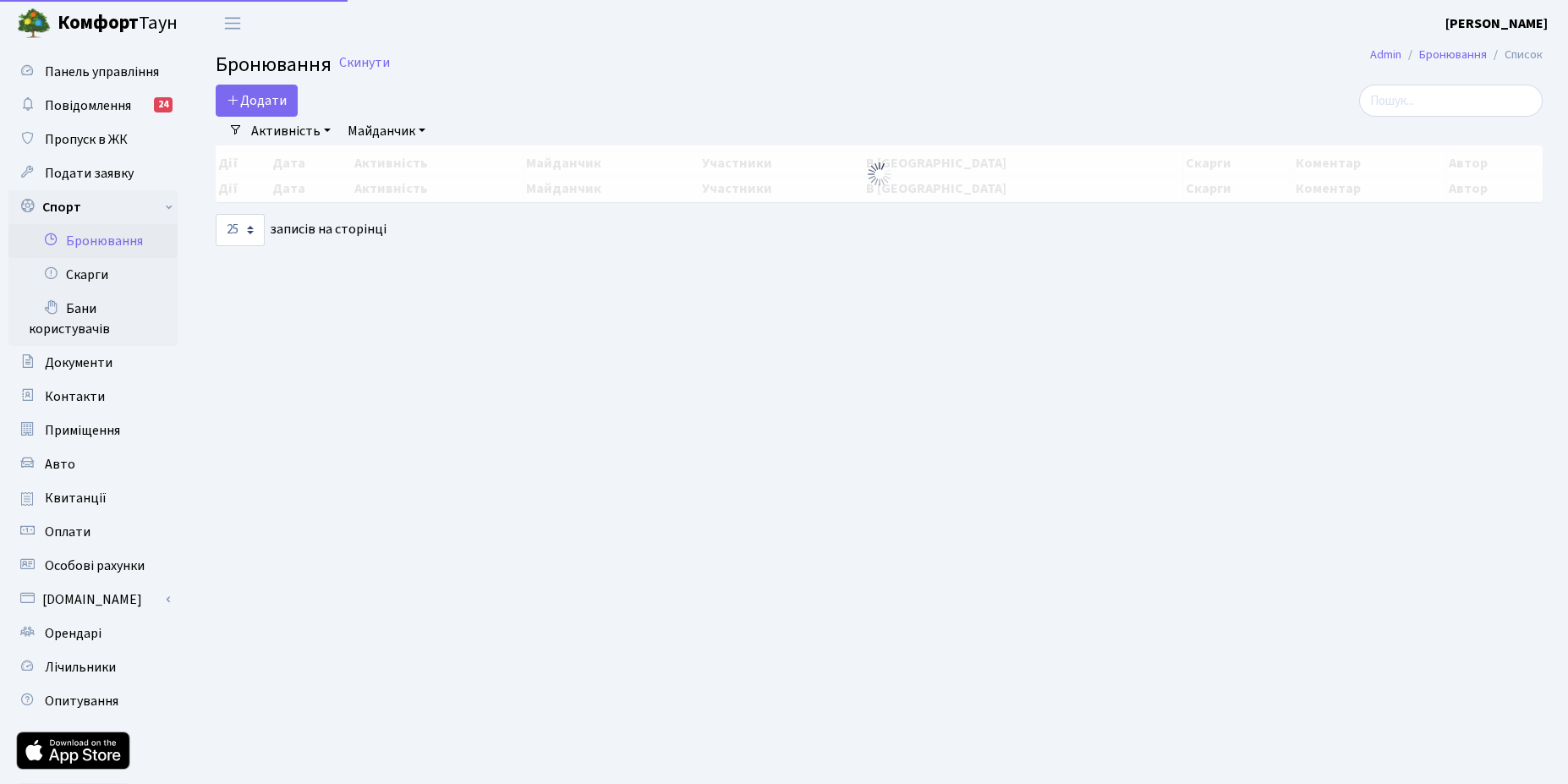
select select "25"
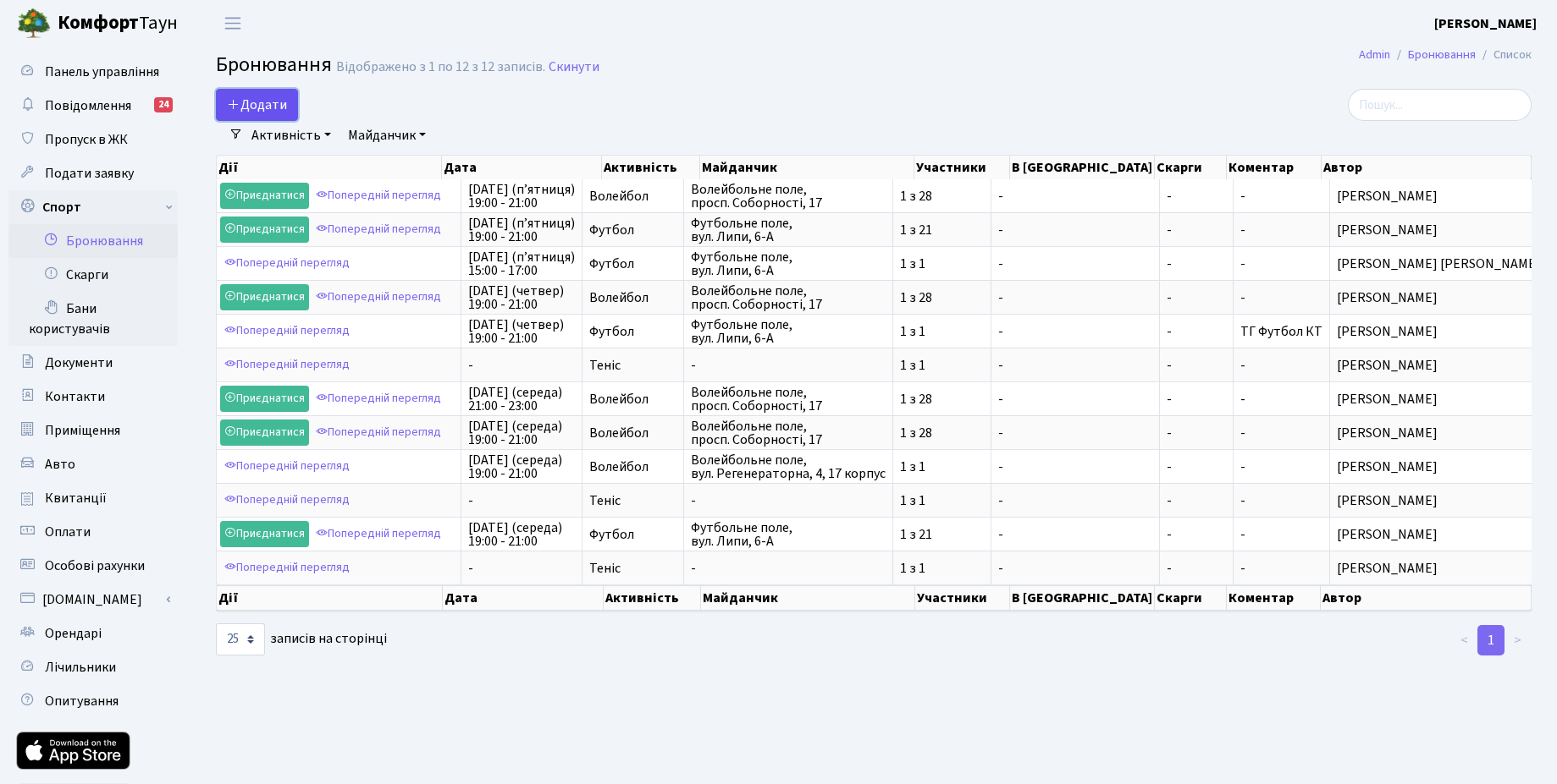
click at [292, 106] on button "Додати" at bounding box center [257, 105] width 82 height 32
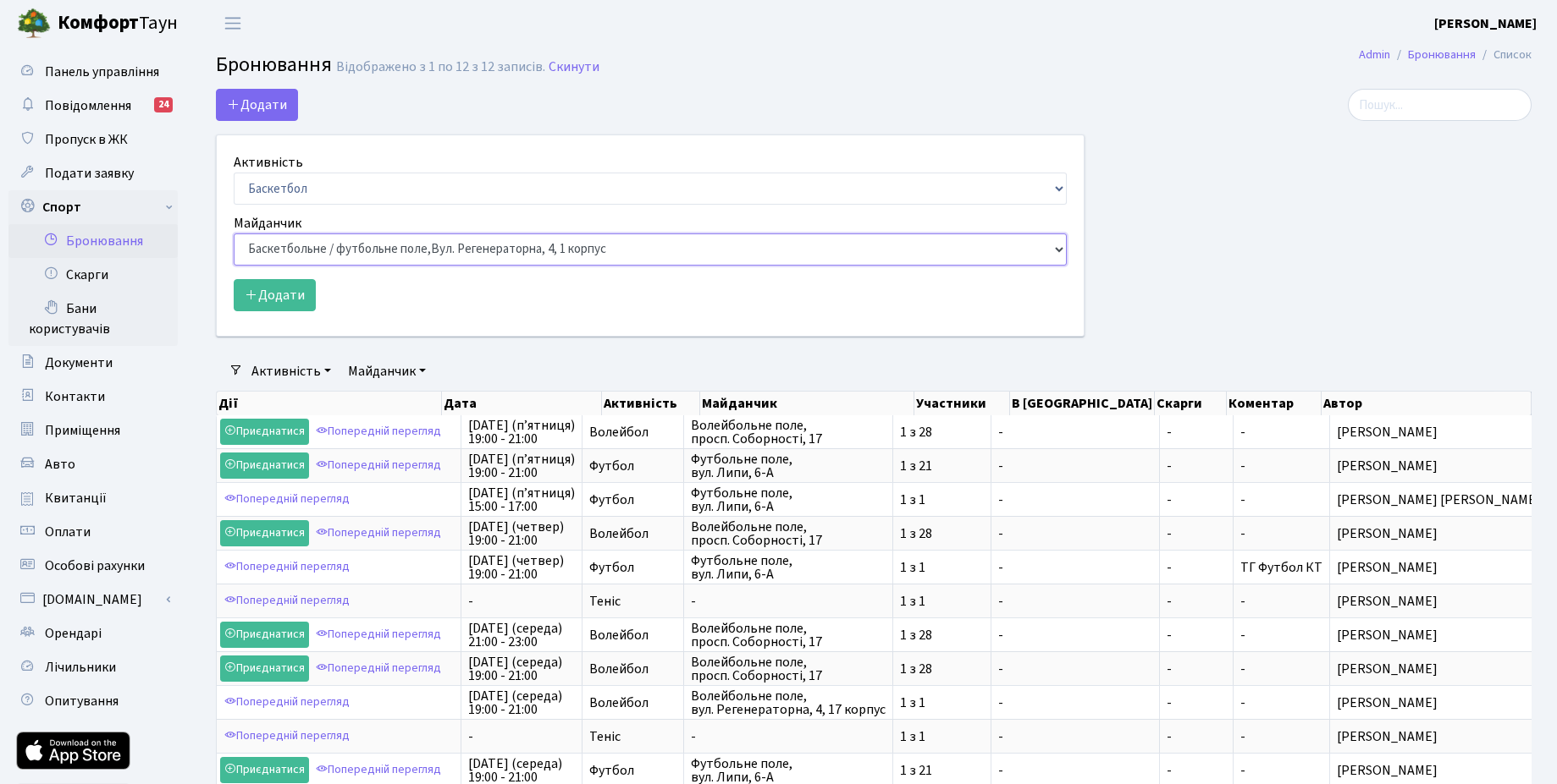
click at [506, 247] on select "Баскетбольне / футбольне поле, [GEOGRAPHIC_DATA]. [STREET_ADDRESS]. [STREET_ADD…" at bounding box center [649, 249] width 833 height 32
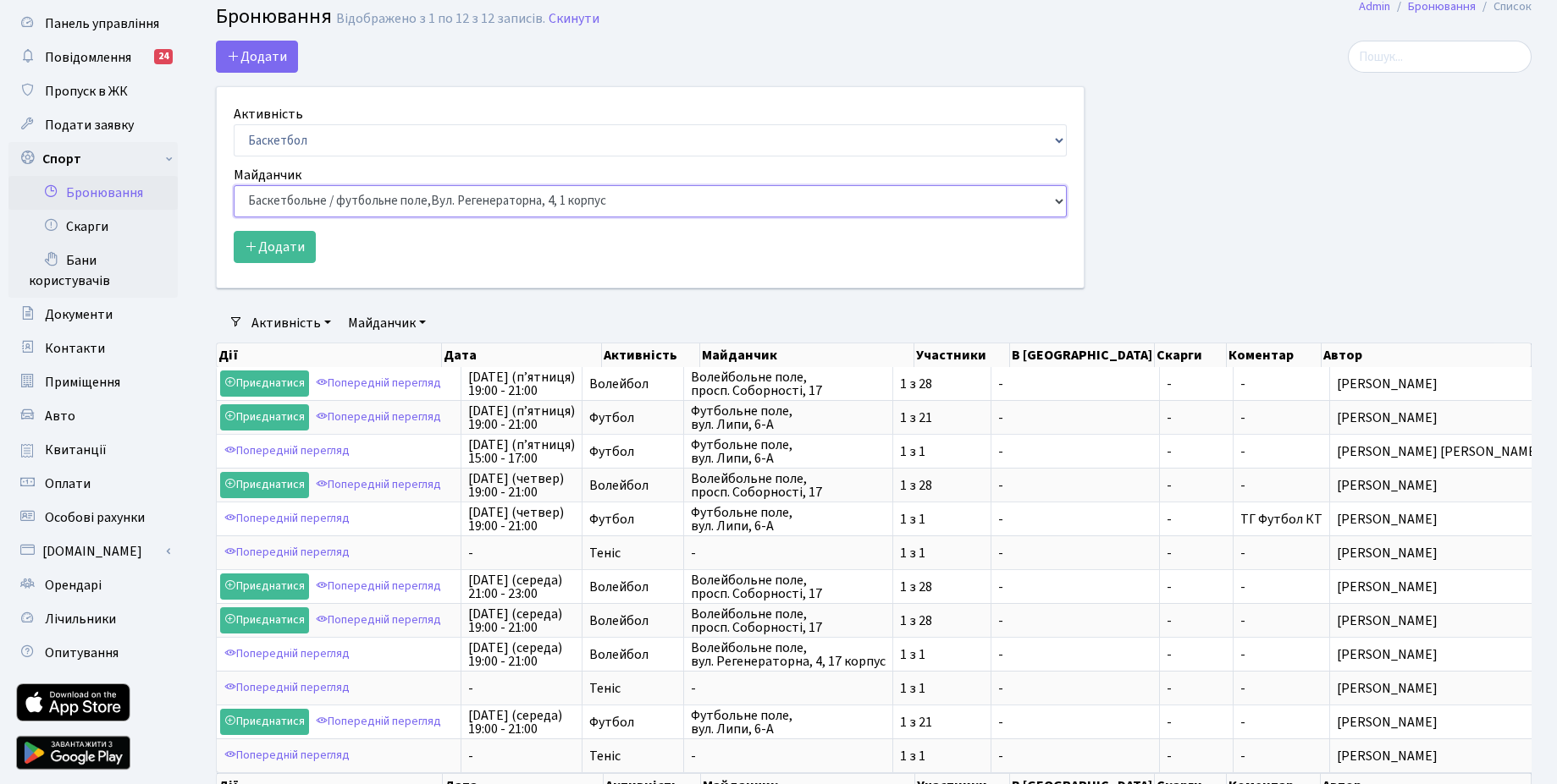
scroll to position [151, 0]
